Goal: Task Accomplishment & Management: Manage account settings

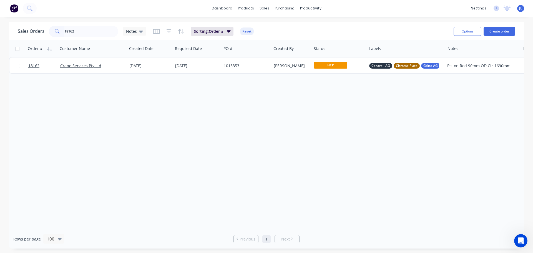
click at [81, 33] on input "18162" at bounding box center [91, 31] width 54 height 11
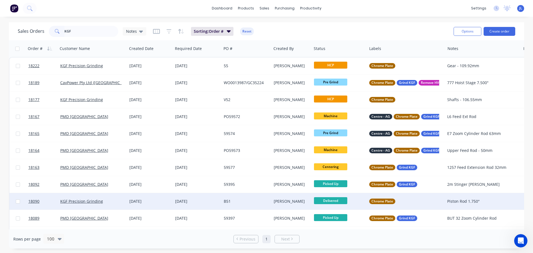
type input "KGF"
click at [212, 205] on div "[DATE]" at bounding box center [197, 201] width 49 height 17
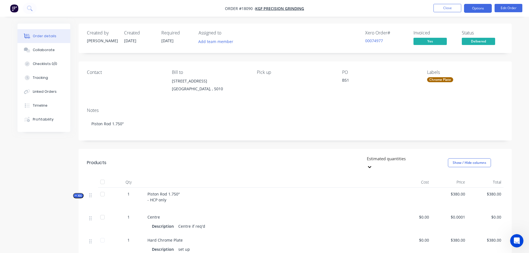
click at [474, 9] on button "Options" at bounding box center [478, 8] width 28 height 9
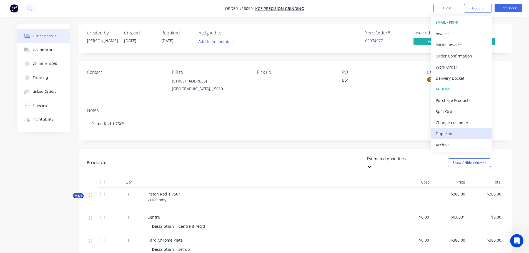
click at [455, 132] on div "Duplicate" at bounding box center [460, 134] width 51 height 8
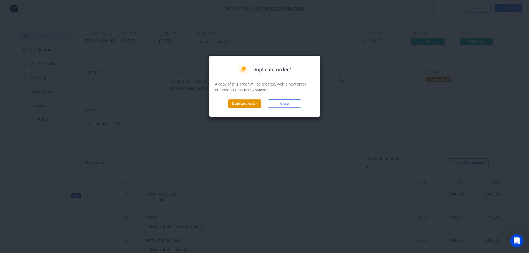
click at [259, 102] on button "Duplicate order" at bounding box center [244, 103] width 33 height 8
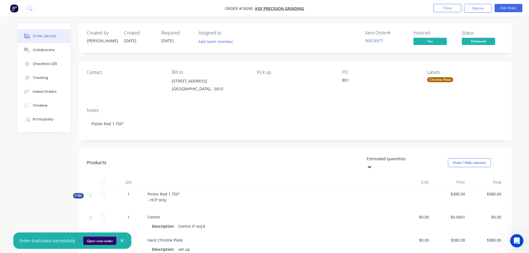
click at [101, 238] on button "Open new order" at bounding box center [99, 240] width 33 height 8
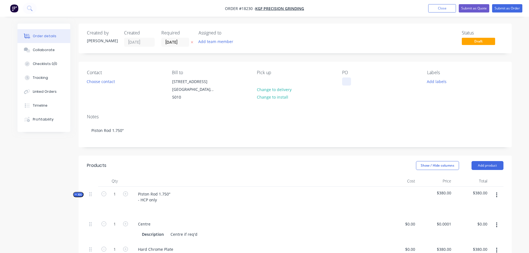
click at [345, 80] on div at bounding box center [346, 81] width 9 height 8
click at [424, 85] on div "Contact Choose contact [PERSON_NAME] to [STREET_ADDRESS] Pick up Change to deli…" at bounding box center [295, 86] width 433 height 48
click at [431, 82] on button "Add labels" at bounding box center [437, 80] width 26 height 7
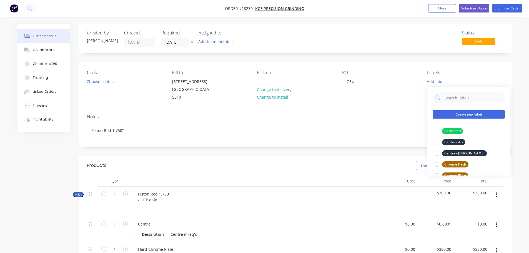
click at [461, 114] on button "Create new label" at bounding box center [468, 114] width 72 height 8
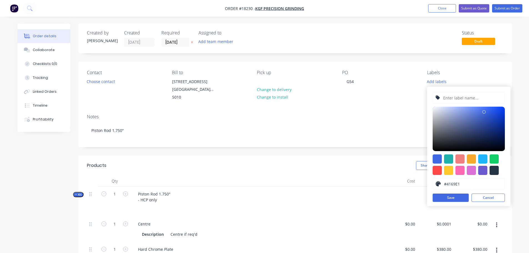
click at [457, 97] on input "text" at bounding box center [471, 97] width 59 height 11
type input "Chrome Plate Only"
click at [472, 160] on div at bounding box center [470, 158] width 9 height 9
type input "#F6AB2F"
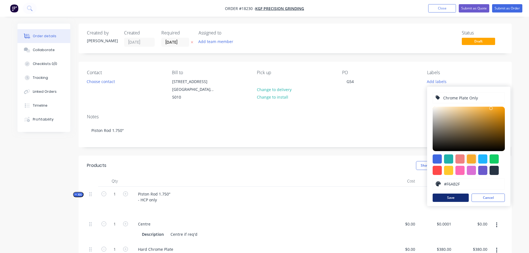
click at [456, 197] on button "Save" at bounding box center [450, 197] width 36 height 8
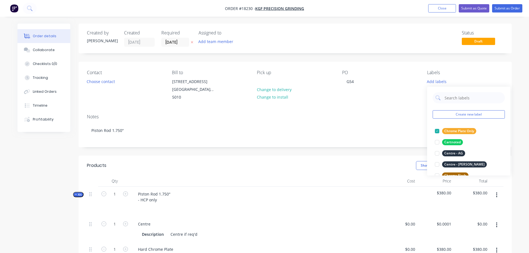
click at [361, 95] on div "Contact Choose contact [PERSON_NAME] to [STREET_ADDRESS] Pick up Change to deli…" at bounding box center [295, 86] width 433 height 48
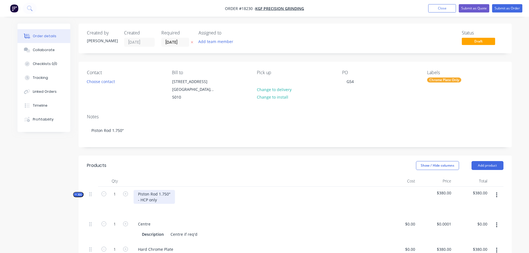
click at [162, 190] on div "Piston Rod 1.750" - HCP only" at bounding box center [153, 197] width 41 height 14
drag, startPoint x: 172, startPoint y: 188, endPoint x: 125, endPoint y: 188, distance: 46.9
click at [125, 188] on div "Kit 1 Piston Rod 1.750" - HCP only $380.00 $380.00" at bounding box center [295, 201] width 416 height 30
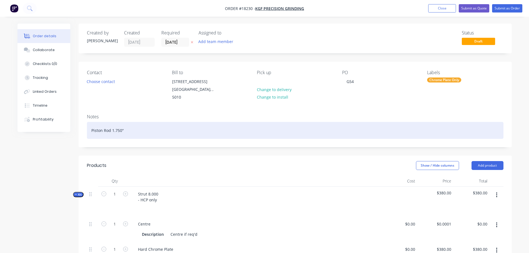
drag, startPoint x: 123, startPoint y: 125, endPoint x: 82, endPoint y: 125, distance: 41.1
click at [82, 125] on div "Notes Piston Rod 1.750"" at bounding box center [295, 128] width 433 height 37
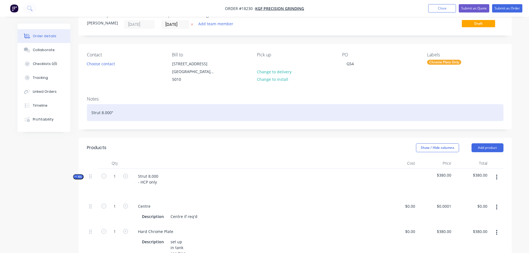
scroll to position [28, 0]
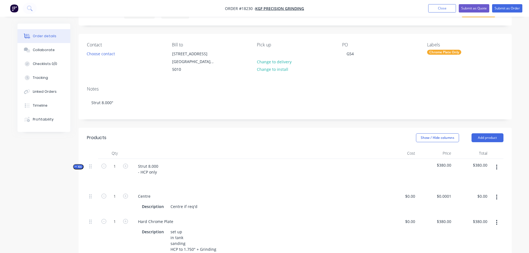
click at [443, 162] on span "$380.00" at bounding box center [435, 165] width 32 height 6
type input "380"
click at [439, 217] on div "380 380" at bounding box center [435, 241] width 36 height 54
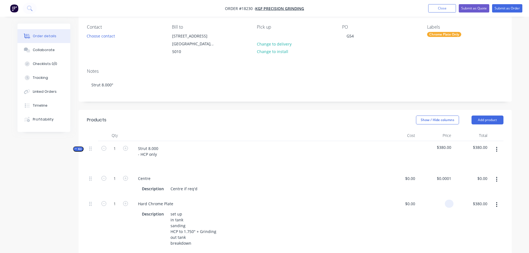
scroll to position [55, 0]
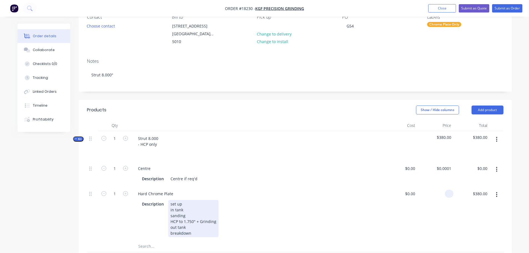
type input "$0.00"
click at [186, 216] on div "set up in tank sanding HCP to 1.750" + Grinding out tank breakdown" at bounding box center [193, 218] width 50 height 37
drag, startPoint x: 183, startPoint y: 215, endPoint x: 193, endPoint y: 216, distance: 9.7
click at [193, 216] on div "set up in tank sanding HCP to 1.750" + Grinding out tank breakdown" at bounding box center [193, 218] width 50 height 37
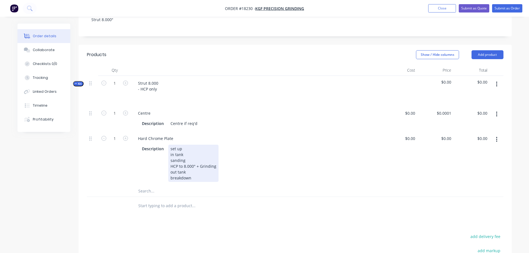
scroll to position [111, 0]
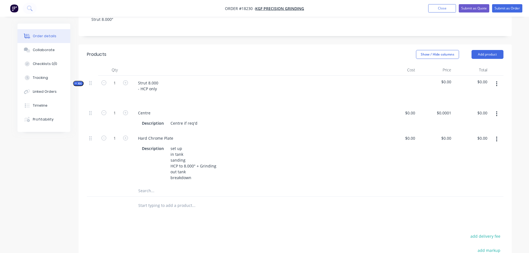
click at [499, 109] on button "button" at bounding box center [496, 114] width 13 height 10
click at [469, 146] on div "Delete" at bounding box center [476, 150] width 43 height 8
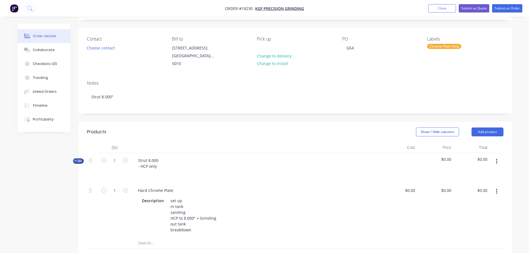
scroll to position [0, 0]
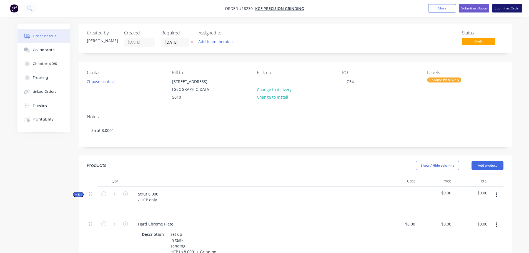
click at [508, 10] on button "Submit as Order" at bounding box center [507, 8] width 30 height 8
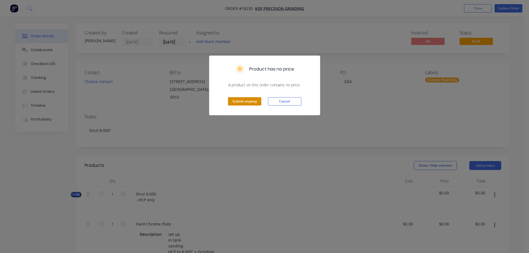
click at [248, 104] on button "Submit anyway" at bounding box center [244, 101] width 33 height 8
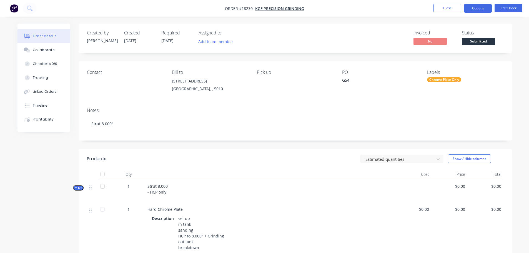
click at [476, 9] on button "Options" at bounding box center [478, 8] width 28 height 9
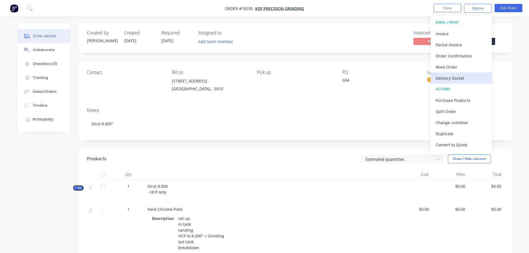
click at [454, 76] on div "Delivery Docket" at bounding box center [460, 78] width 51 height 8
click at [500, 84] on div "Labels Chrome Plate Only" at bounding box center [465, 82] width 76 height 25
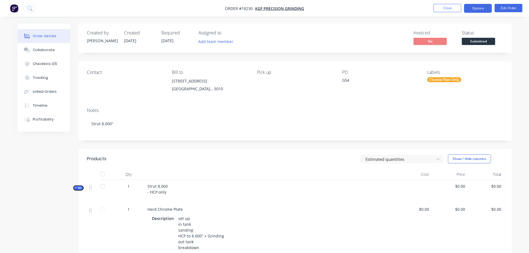
click at [476, 11] on button "Options" at bounding box center [478, 8] width 28 height 9
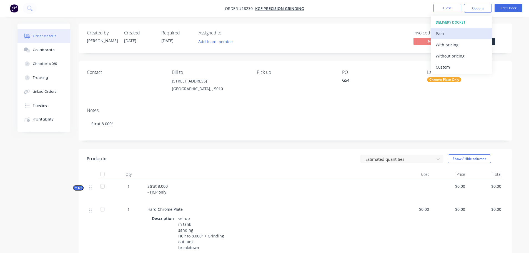
click at [447, 31] on div "Back" at bounding box center [460, 34] width 51 height 8
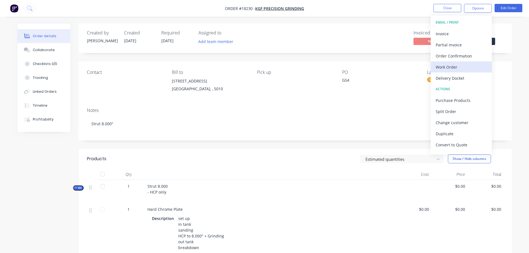
click at [456, 65] on div "Work Order" at bounding box center [460, 67] width 51 height 8
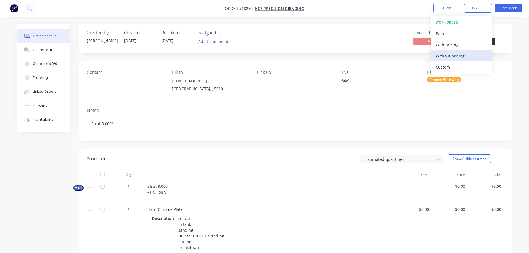
click at [454, 57] on div "Without pricing" at bounding box center [460, 56] width 51 height 8
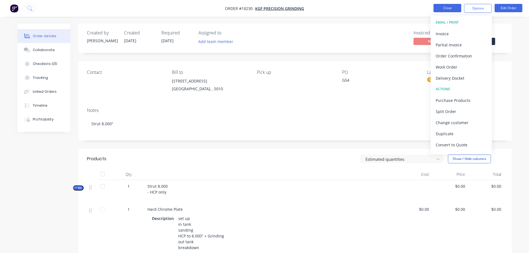
click at [439, 8] on button "Close" at bounding box center [447, 8] width 28 height 8
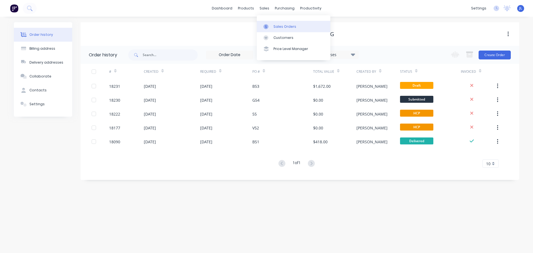
click at [273, 25] on div "Sales Orders" at bounding box center [284, 26] width 23 height 5
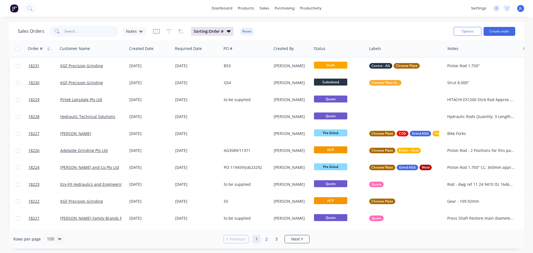
click at [72, 30] on input "text" at bounding box center [91, 31] width 54 height 11
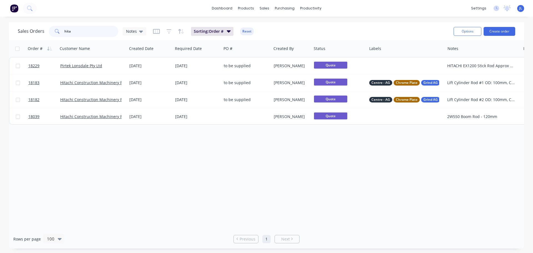
type input "hita"
click at [337, 175] on div "Order # Customer Name Created Date Required Date PO # Created By Status Labels …" at bounding box center [266, 134] width 515 height 189
click at [84, 29] on input "hita" at bounding box center [91, 31] width 54 height 11
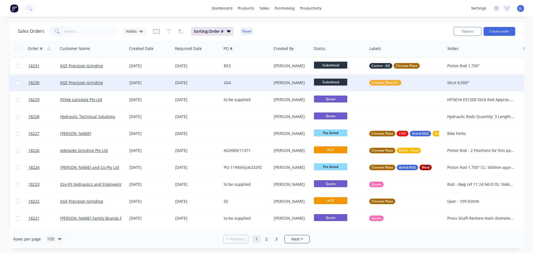
click at [412, 79] on div "Chrome Plate Only" at bounding box center [406, 82] width 78 height 17
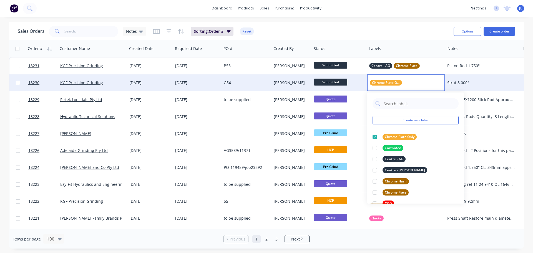
click at [277, 81] on div "[PERSON_NAME]" at bounding box center [291, 83] width 34 height 6
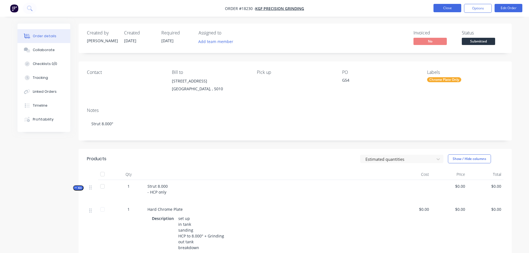
click at [448, 9] on button "Close" at bounding box center [447, 8] width 28 height 8
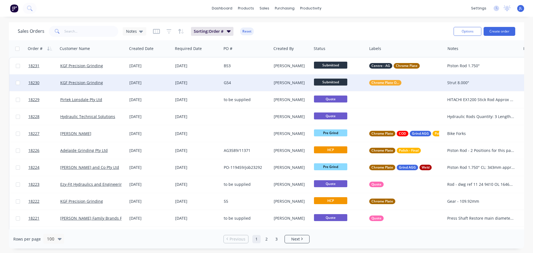
click at [340, 84] on span "Submitted" at bounding box center [330, 82] width 33 height 7
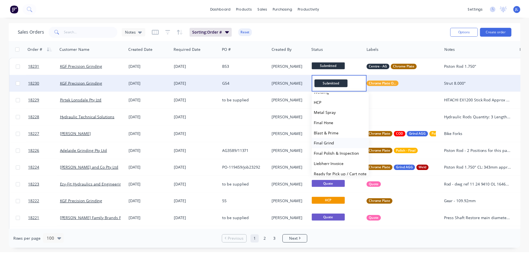
scroll to position [83, 0]
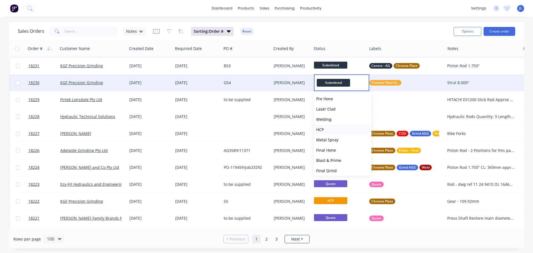
click at [332, 130] on button "HCP" at bounding box center [342, 129] width 57 height 10
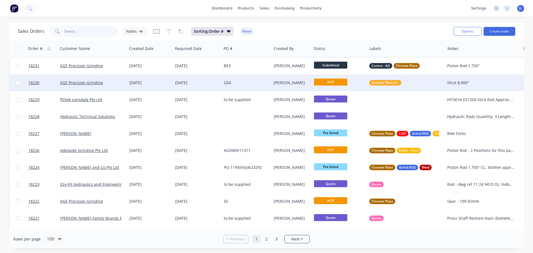
click at [105, 31] on input "text" at bounding box center [91, 31] width 54 height 11
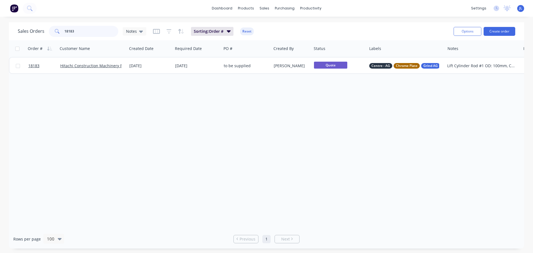
click at [82, 32] on input "18183" at bounding box center [91, 31] width 54 height 11
type input "1"
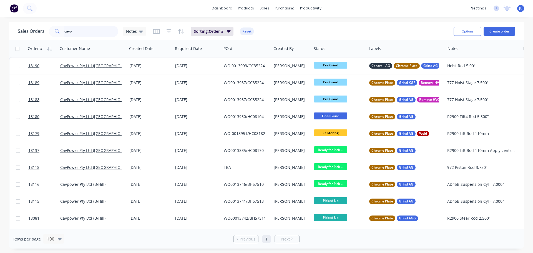
drag, startPoint x: 69, startPoint y: 31, endPoint x: 72, endPoint y: 32, distance: 3.3
click at [69, 31] on input "cavp" at bounding box center [91, 31] width 54 height 11
drag, startPoint x: 74, startPoint y: 32, endPoint x: 50, endPoint y: 33, distance: 24.4
click at [50, 33] on div "cavp" at bounding box center [83, 31] width 69 height 11
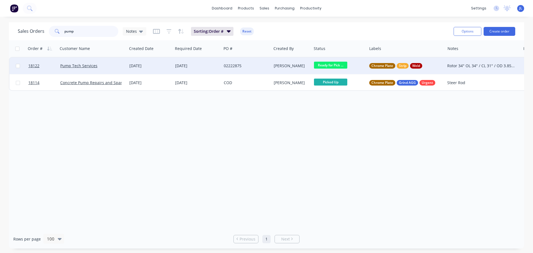
type input "pump"
click at [113, 66] on div "Pump Tech Services" at bounding box center [90, 66] width 61 height 6
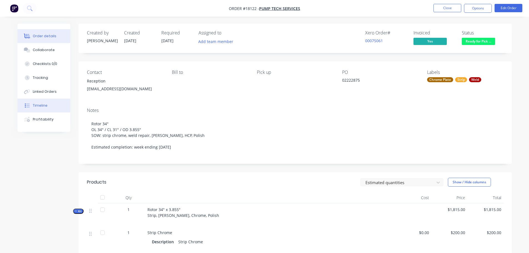
click at [42, 108] on button "Timeline" at bounding box center [43, 105] width 53 height 14
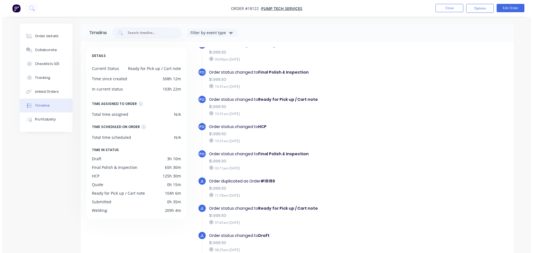
scroll to position [561, 0]
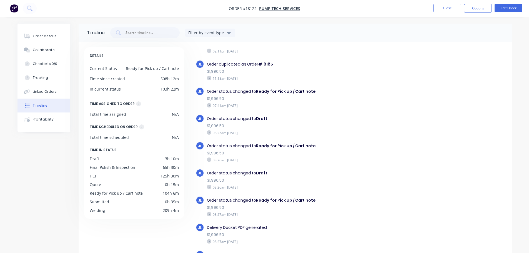
click at [12, 7] on img "button" at bounding box center [14, 8] width 8 height 8
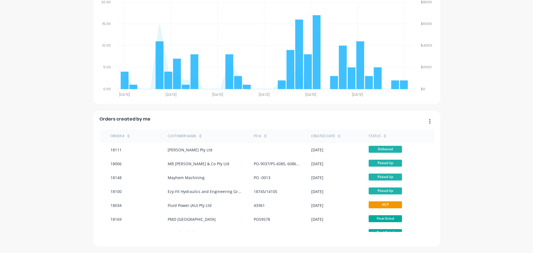
click at [429, 120] on button "button" at bounding box center [428, 121] width 12 height 9
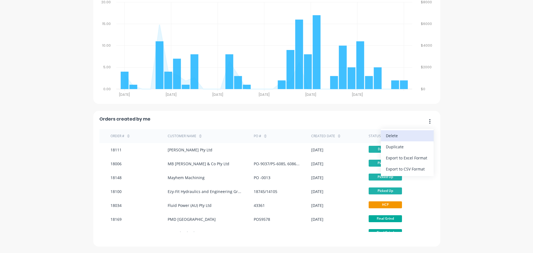
click at [421, 133] on div "Delete" at bounding box center [407, 136] width 43 height 8
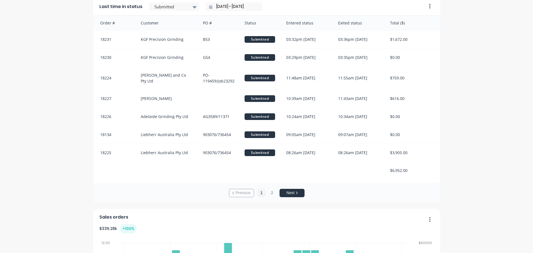
scroll to position [341, 0]
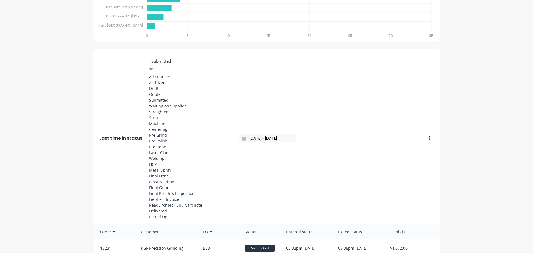
click at [153, 66] on icon at bounding box center [151, 69] width 4 height 6
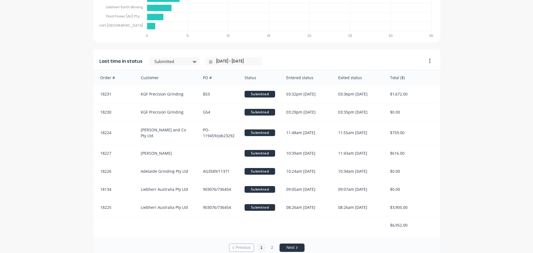
click at [467, 107] on div "The Tool Chrome Company Pty Ltd Create sales order Create purchase order Overvi…" at bounding box center [266, 182] width 533 height 1003
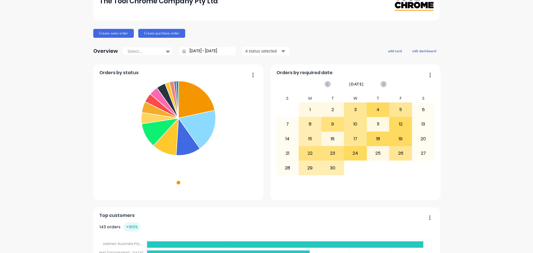
scroll to position [36, 0]
